Goal: Task Accomplishment & Management: Manage account settings

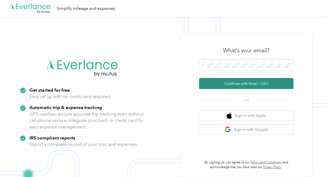
click at [240, 83] on button "Continue with Email / SSO" at bounding box center [246, 83] width 94 height 11
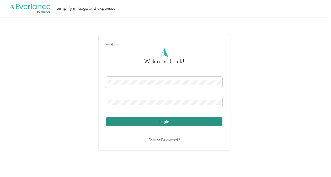
click at [184, 123] on button "Login" at bounding box center [164, 121] width 116 height 9
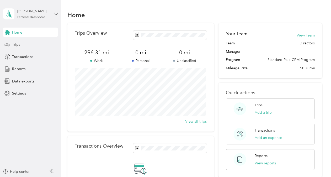
click at [24, 44] on div "Trips" at bounding box center [30, 44] width 55 height 9
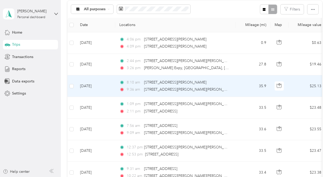
scroll to position [79, 0]
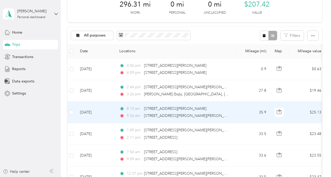
click at [224, 113] on div "9:36 am [STREET_ADDRESS][PERSON_NAME][PERSON_NAME]" at bounding box center [174, 116] width 110 height 6
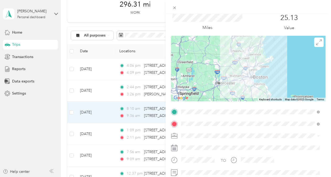
scroll to position [26, 0]
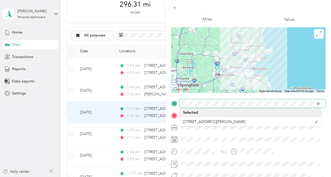
click at [159, 103] on div "Trip details Save This trip cannot be edited because it is either under review,…" at bounding box center [165, 88] width 331 height 177
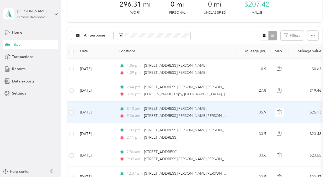
click at [238, 114] on td "35.9" at bounding box center [253, 113] width 35 height 22
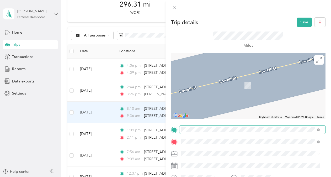
click at [229, 68] on span "[STREET_ADDRESS][US_STATE]" at bounding box center [217, 65] width 52 height 5
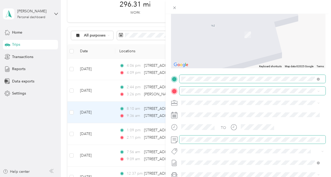
scroll to position [52, 0]
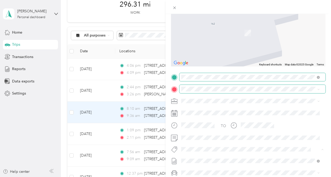
click at [199, 88] on div "Bsas" at bounding box center [250, 86] width 135 height 7
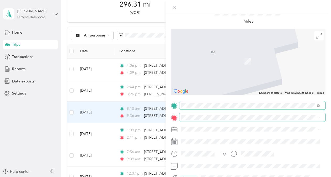
scroll to position [0, 0]
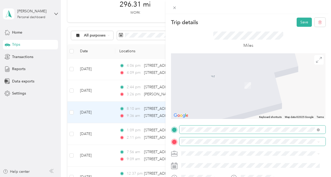
click at [243, 138] on span at bounding box center [252, 141] width 146 height 8
click at [213, 79] on span "[STREET_ADDRESS][PERSON_NAME][US_STATE]" at bounding box center [232, 77] width 82 height 5
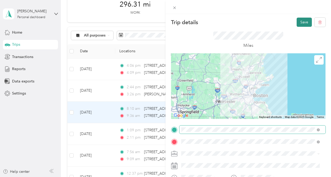
click at [300, 25] on button "Save" at bounding box center [304, 22] width 15 height 9
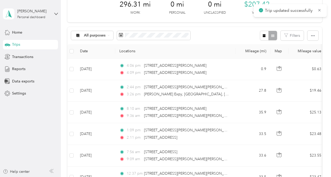
click at [300, 177] on div "Trip details Save This trip cannot be edited because it is either under review,…" at bounding box center [164, 177] width 328 height 0
click at [319, 11] on icon at bounding box center [319, 10] width 4 height 5
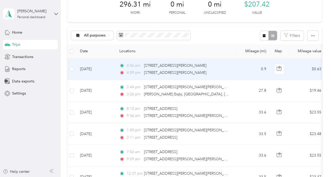
click at [232, 70] on td "4:06 pm [STREET_ADDRESS][PERSON_NAME] 4:09 pm 16–[STREET_ADDRESS][PERSON_NAME]" at bounding box center [175, 69] width 121 height 22
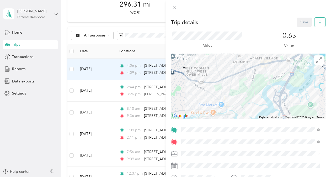
click at [318, 20] on button "button" at bounding box center [319, 22] width 11 height 9
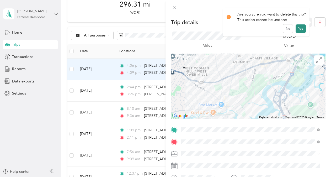
click at [301, 28] on button "Yes" at bounding box center [301, 28] width 10 height 8
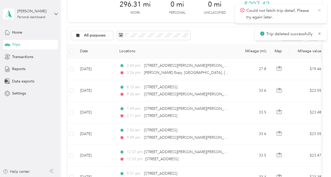
click at [321, 8] on icon at bounding box center [319, 10] width 4 height 5
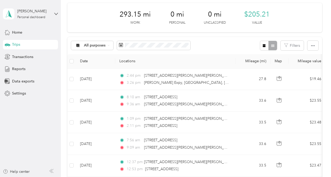
scroll to position [52, 0]
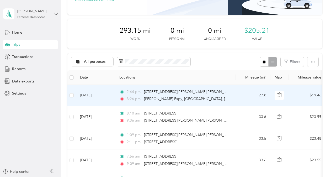
click at [235, 94] on td "2:44 pm [STREET_ADDRESS][PERSON_NAME][PERSON_NAME] 3:26 pm [PERSON_NAME] Expy, …" at bounding box center [175, 96] width 121 height 22
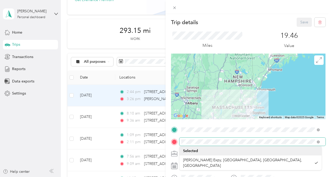
click at [169, 143] on form "Trip details Save This trip cannot be edited because it is either under review,…" at bounding box center [249, 135] width 166 height 234
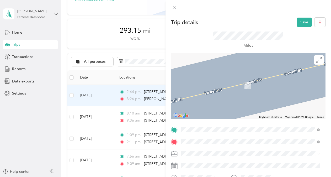
click at [244, 77] on span "[STREET_ADDRESS][US_STATE]" at bounding box center [217, 77] width 52 height 5
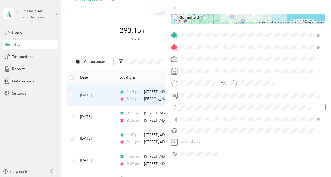
scroll to position [98, 0]
click at [192, 42] on span "Bsas" at bounding box center [190, 40] width 7 height 5
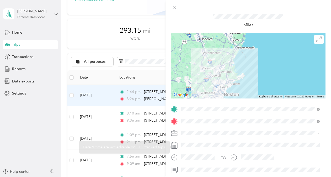
scroll to position [0, 0]
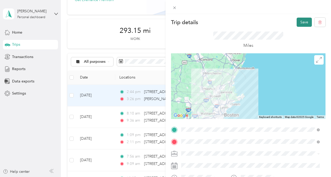
click at [300, 21] on button "Save" at bounding box center [304, 22] width 15 height 9
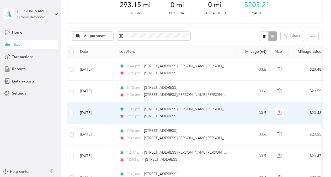
scroll to position [67, 0]
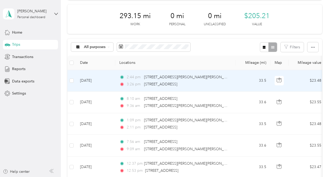
click at [217, 80] on div "2:44 pm 611 Lowell St, Tower Hill, Lawrence, MA 3:26 pm 162 Glenway Street, Dor…" at bounding box center [174, 80] width 110 height 13
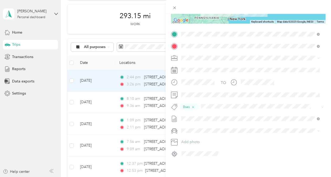
scroll to position [99, 0]
click at [35, 125] on div "Trip details Save This trip cannot be edited because it is either under review,…" at bounding box center [165, 88] width 331 height 177
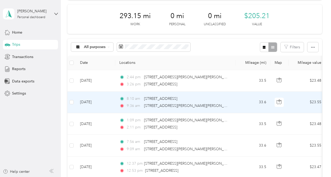
click at [218, 104] on div "9:36 am 611 Lowell Street, Lawrence" at bounding box center [174, 106] width 110 height 6
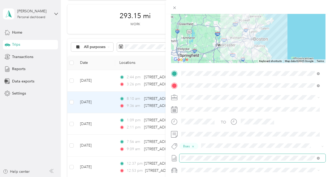
scroll to position [79, 0]
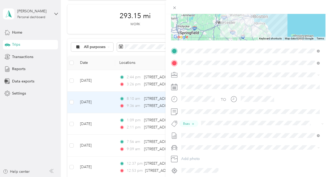
click at [12, 133] on div "Trip details Save This trip cannot be edited because it is either under review,…" at bounding box center [165, 88] width 331 height 177
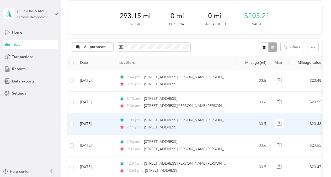
click at [218, 123] on div "1:09 pm 611 Lowell Street, Lawrence 2:11 pm 162 Glenway Street, Dorchester" at bounding box center [174, 123] width 110 height 13
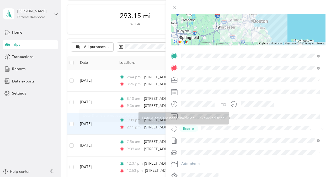
scroll to position [79, 0]
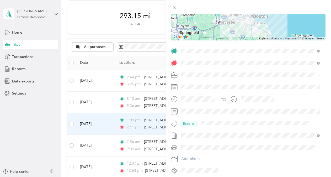
click at [25, 137] on div "Trip details Save This trip cannot be edited because it is either under review,…" at bounding box center [165, 88] width 331 height 177
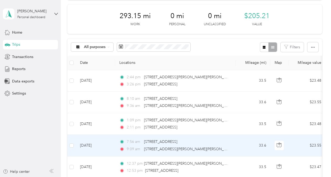
click at [227, 142] on div "7:56 am 162 Glenway Street, Dorchester" at bounding box center [174, 142] width 110 height 6
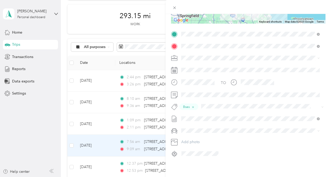
scroll to position [99, 0]
click at [41, 132] on div "Trip details Save This trip cannot be edited because it is either under review,…" at bounding box center [165, 88] width 331 height 177
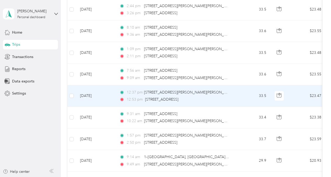
scroll to position [146, 0]
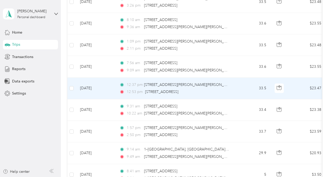
click at [229, 89] on div "12:53 pm 162 Glenway Street, Dorchester" at bounding box center [174, 92] width 110 height 6
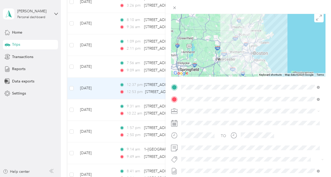
scroll to position [52, 0]
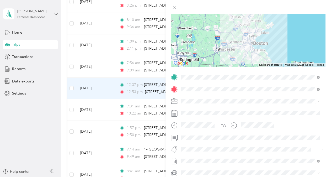
click at [193, 87] on span "Bsas" at bounding box center [190, 86] width 7 height 5
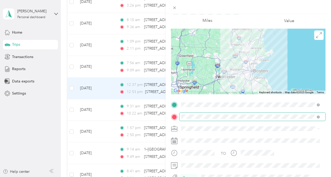
scroll to position [0, 0]
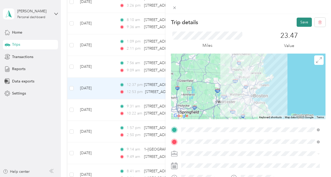
click at [298, 20] on button "Save" at bounding box center [304, 22] width 15 height 9
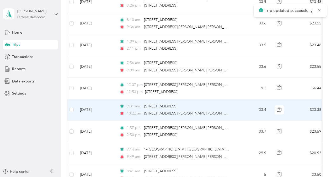
click at [234, 112] on td "9:31 am 168 Glenway St, Franklin Field North, Boston, MA 10:22 am 610 Lowell St…" at bounding box center [175, 110] width 121 height 22
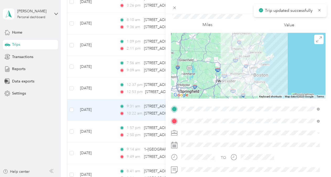
scroll to position [79, 0]
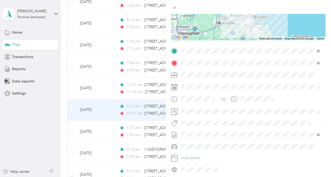
click at [192, 62] on button "Bsas" at bounding box center [190, 60] width 14 height 7
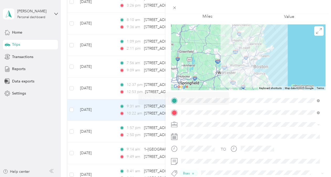
scroll to position [0, 0]
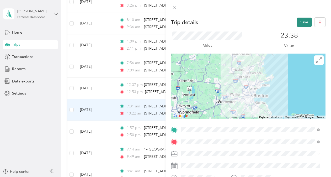
click at [298, 22] on button "Save" at bounding box center [304, 22] width 15 height 9
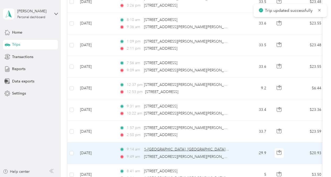
scroll to position [198, 0]
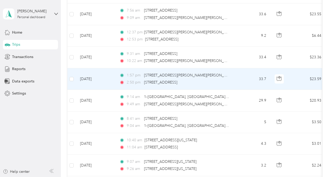
click at [238, 78] on td "33.7" at bounding box center [253, 79] width 35 height 22
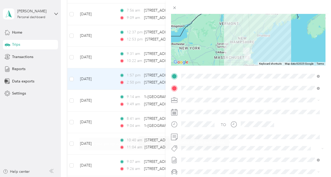
scroll to position [79, 0]
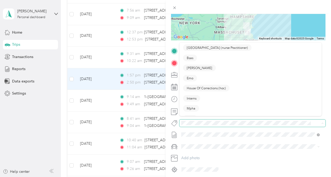
click at [204, 126] on span at bounding box center [252, 122] width 146 height 7
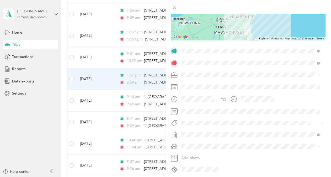
click at [190, 61] on span "Bsas" at bounding box center [190, 60] width 7 height 5
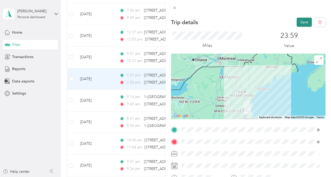
click at [298, 22] on button "Save" at bounding box center [304, 22] width 15 height 9
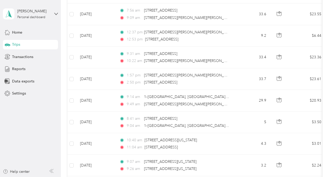
click at [39, 136] on aside "Shawnna Smith Personal dashboard Home Trips Transactions Reports Data exports S…" at bounding box center [30, 88] width 61 height 177
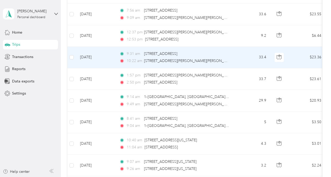
click at [227, 58] on div "10:22 am 610 Lowell St, Tower Hill, Lawrence, MA" at bounding box center [174, 61] width 110 height 6
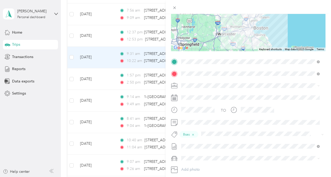
scroll to position [79, 0]
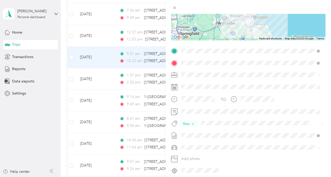
click at [45, 120] on div "Trip details Save This trip cannot be edited because it is either under review,…" at bounding box center [165, 88] width 331 height 177
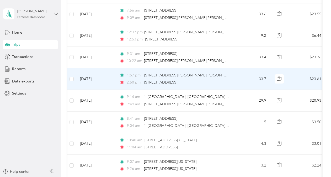
click at [235, 75] on td "1:57 pm 610 Lowell St, Tower Hill, Lawrence, MA 2:50 pm 162 Glenway St, Frankli…" at bounding box center [175, 79] width 121 height 22
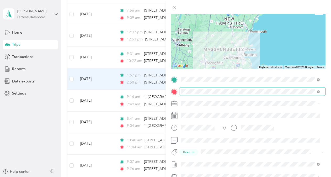
scroll to position [52, 0]
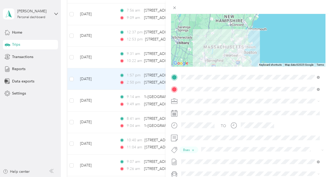
click at [26, 123] on div "Trip details Save This trip cannot be edited because it is either under review,…" at bounding box center [165, 88] width 331 height 177
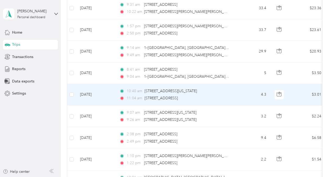
scroll to position [251, 0]
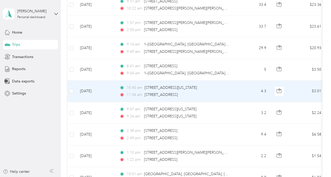
click at [237, 92] on td "4.3" at bounding box center [253, 92] width 35 height 22
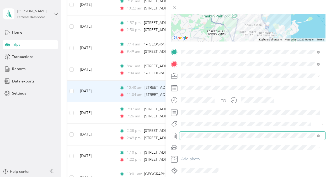
scroll to position [79, 0]
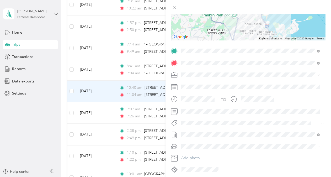
click at [201, 71] on span "[PERSON_NAME]" at bounding box center [199, 70] width 25 height 5
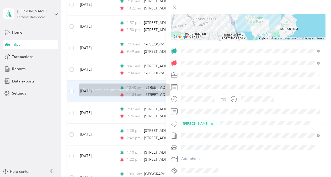
scroll to position [0, 0]
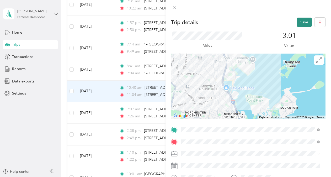
click at [299, 20] on button "Save" at bounding box center [304, 22] width 15 height 9
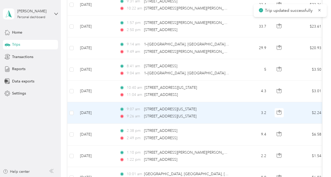
click at [238, 113] on td "3.2" at bounding box center [253, 113] width 35 height 22
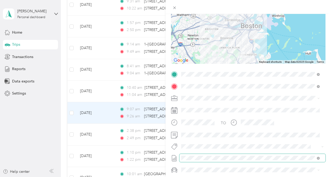
scroll to position [79, 0]
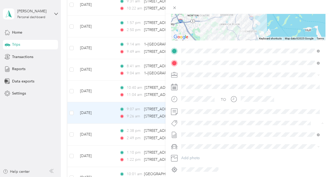
click at [197, 69] on span "[PERSON_NAME]" at bounding box center [199, 70] width 25 height 5
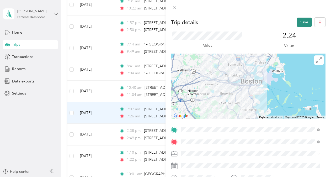
click at [300, 21] on button "Save" at bounding box center [304, 22] width 15 height 9
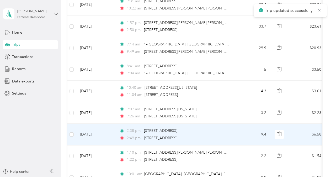
scroll to position [277, 0]
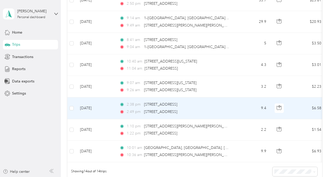
click at [222, 111] on div "2:49 pm 162 Glenway Street, Dorchester" at bounding box center [174, 112] width 110 height 6
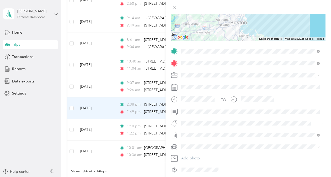
scroll to position [79, 0]
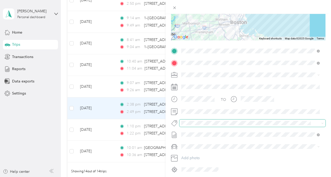
click at [199, 177] on div "Trip details Save This trip cannot be edited because it is either under review,…" at bounding box center [164, 177] width 328 height 0
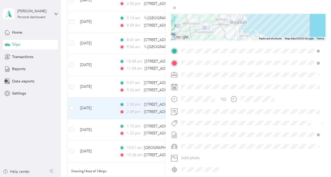
click at [189, 62] on button "Bsas" at bounding box center [190, 60] width 14 height 7
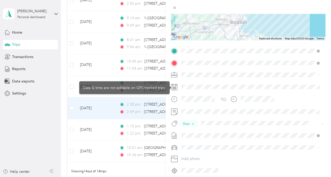
scroll to position [0, 0]
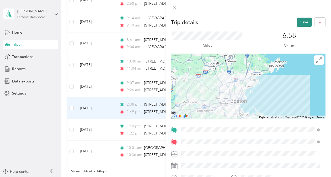
click at [297, 22] on button "Save" at bounding box center [304, 22] width 15 height 9
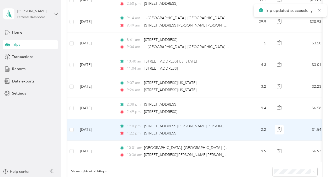
click at [225, 127] on div "1:10 pm 10 Russell St, Davis Square, Cambridge, MA" at bounding box center [174, 126] width 110 height 6
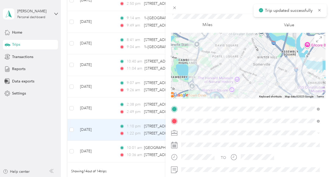
scroll to position [52, 0]
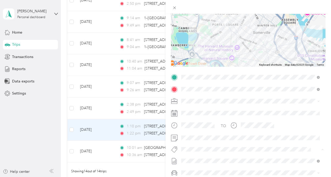
click at [191, 86] on span "Bsas" at bounding box center [190, 86] width 7 height 5
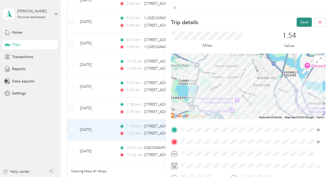
click at [297, 19] on button "Save" at bounding box center [304, 22] width 15 height 9
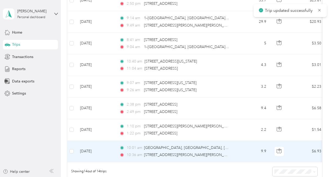
click at [225, 148] on div "10:01 am Glenway St, Franklin Field North, Boston, MA" at bounding box center [174, 148] width 110 height 6
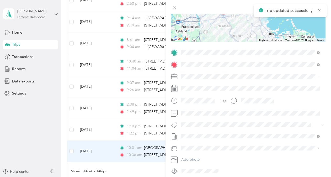
scroll to position [79, 0]
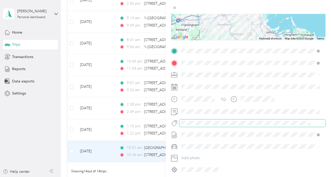
click at [195, 120] on span at bounding box center [247, 123] width 137 height 6
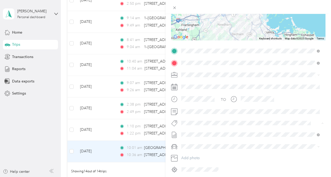
click at [191, 62] on button "Bsas" at bounding box center [190, 60] width 14 height 7
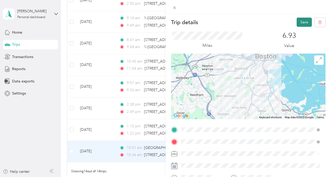
click at [301, 22] on button "Save" at bounding box center [304, 22] width 15 height 9
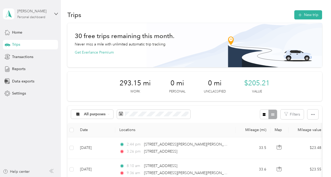
click at [49, 14] on div "[PERSON_NAME]" at bounding box center [33, 11] width 33 height 6
click at [24, 45] on div "Log out" at bounding box center [58, 43] width 103 height 9
